Goal: Information Seeking & Learning: Learn about a topic

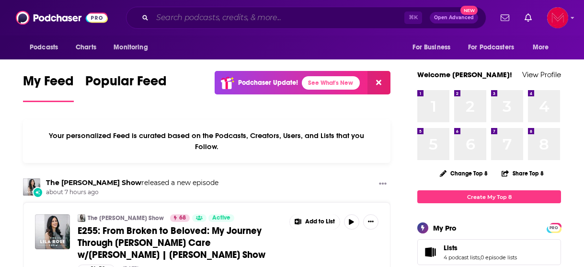
click at [201, 23] on input "Search podcasts, credits, & more..." at bounding box center [278, 17] width 252 height 15
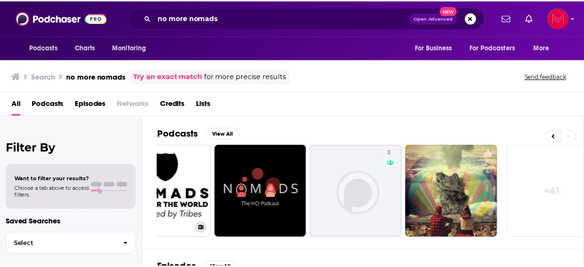
scroll to position [0, 448]
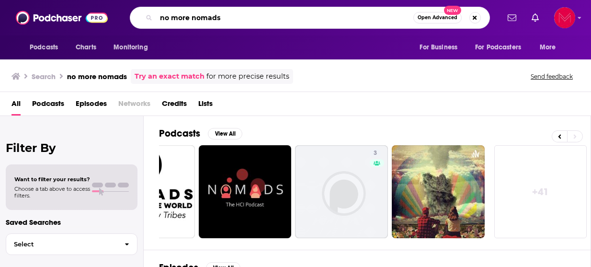
click at [185, 16] on input "no more nomads" at bounding box center [284, 17] width 257 height 15
type input "no longer nomads"
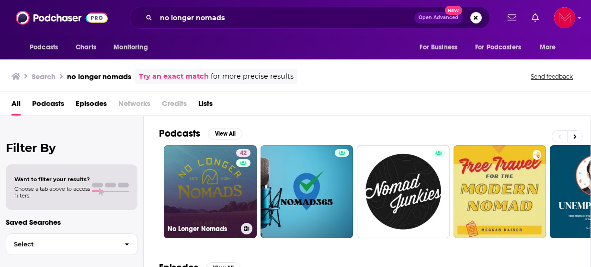
click at [209, 192] on link "42 No Longer Nomads" at bounding box center [210, 191] width 93 height 93
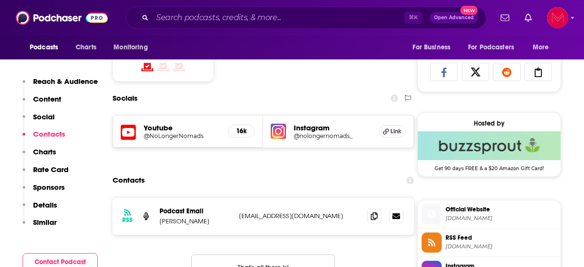
scroll to position [624, 0]
click at [307, 131] on h5 "Instagram" at bounding box center [331, 127] width 77 height 9
click at [281, 131] on img at bounding box center [277, 130] width 15 height 15
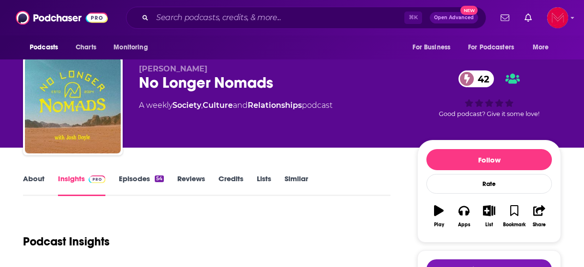
scroll to position [0, 0]
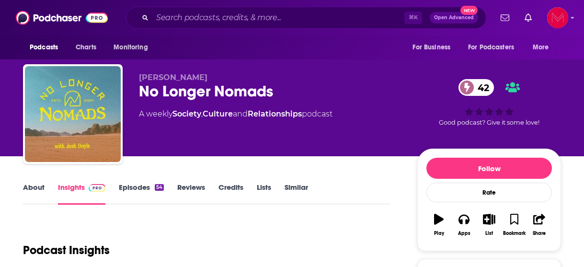
click at [35, 191] on link "About" at bounding box center [34, 193] width 22 height 22
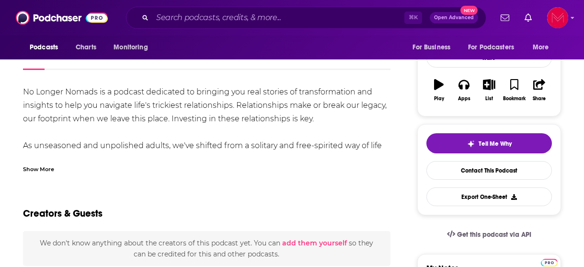
scroll to position [145, 0]
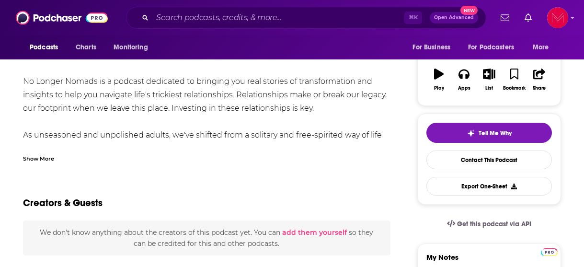
click at [41, 161] on div "Show More" at bounding box center [38, 157] width 31 height 9
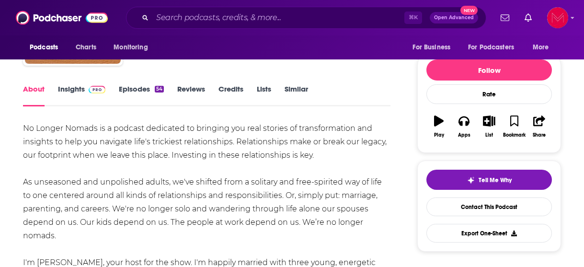
scroll to position [0, 0]
